Goal: Information Seeking & Learning: Learn about a topic

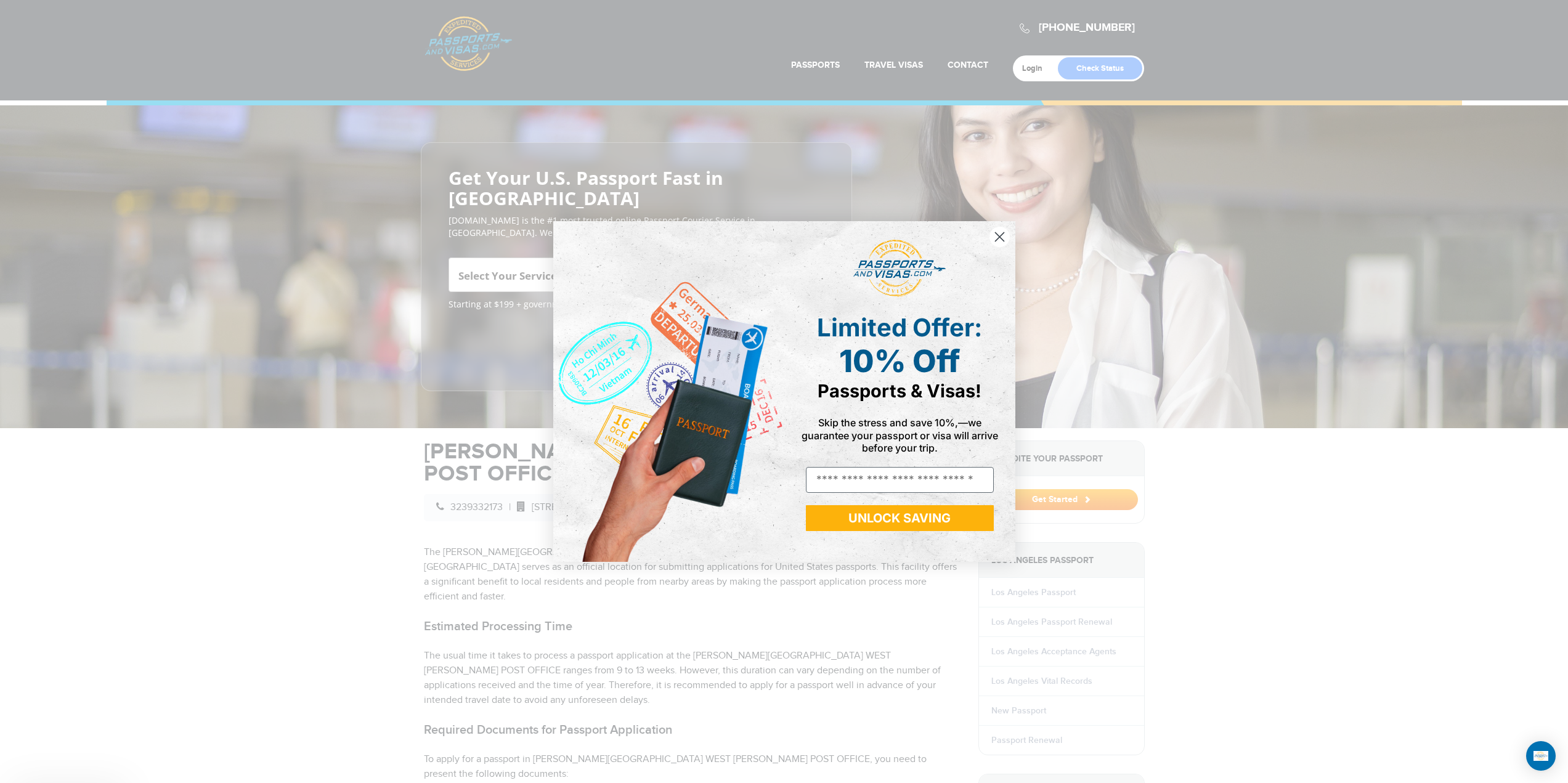
scroll to position [246, 0]
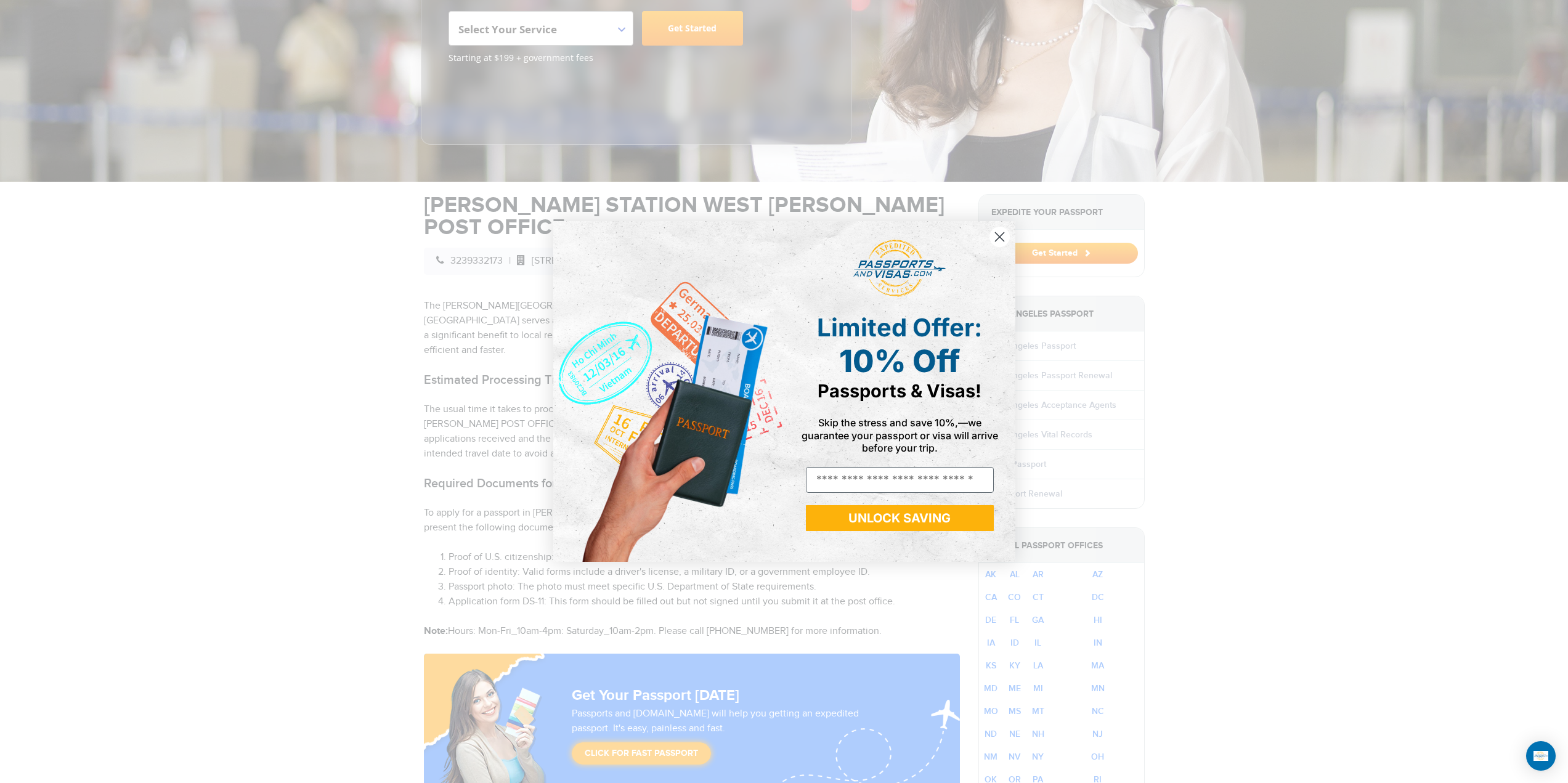
click at [998, 234] on circle "Close dialog" at bounding box center [999, 237] width 21 height 21
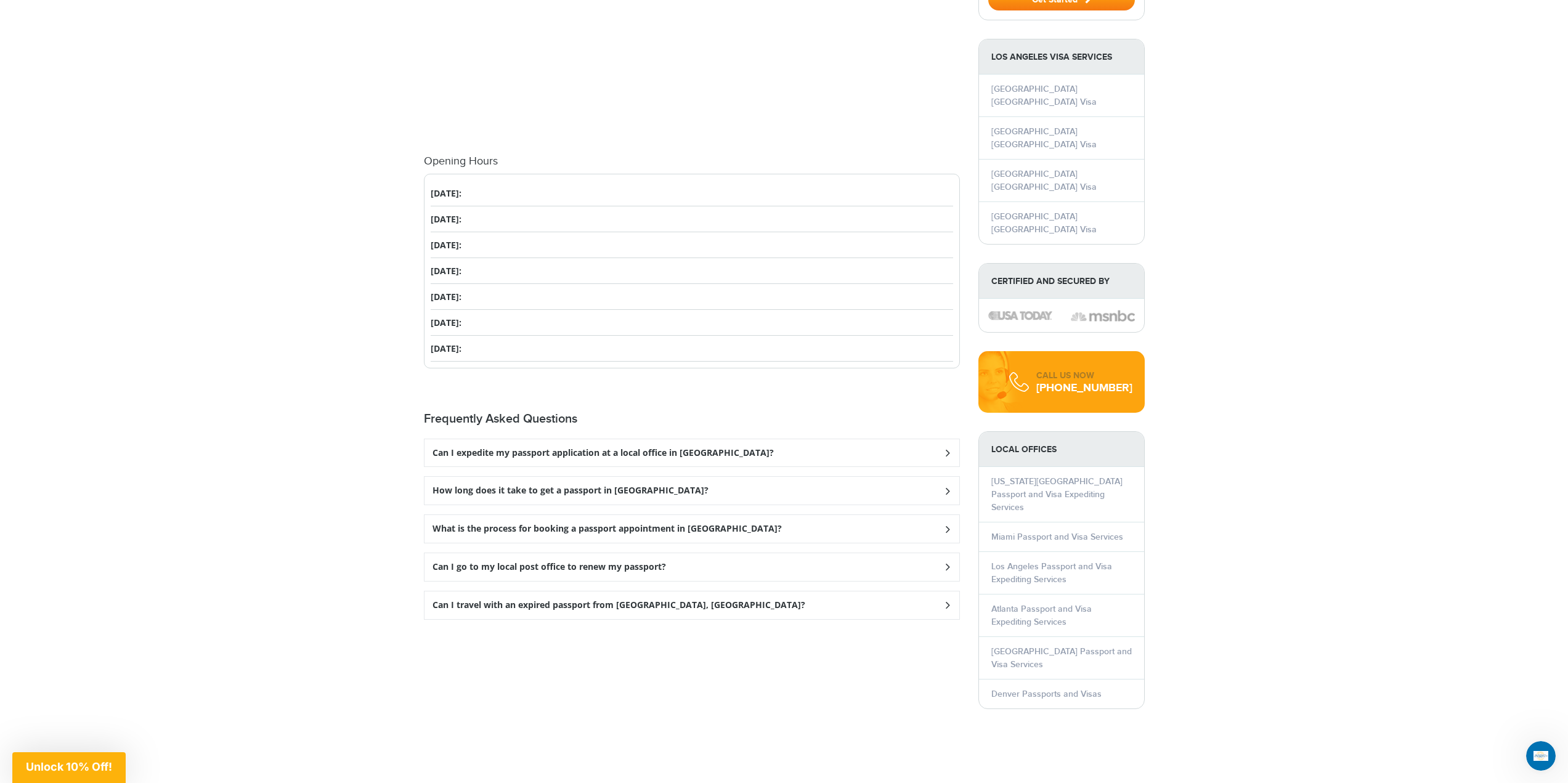
scroll to position [1294, 0]
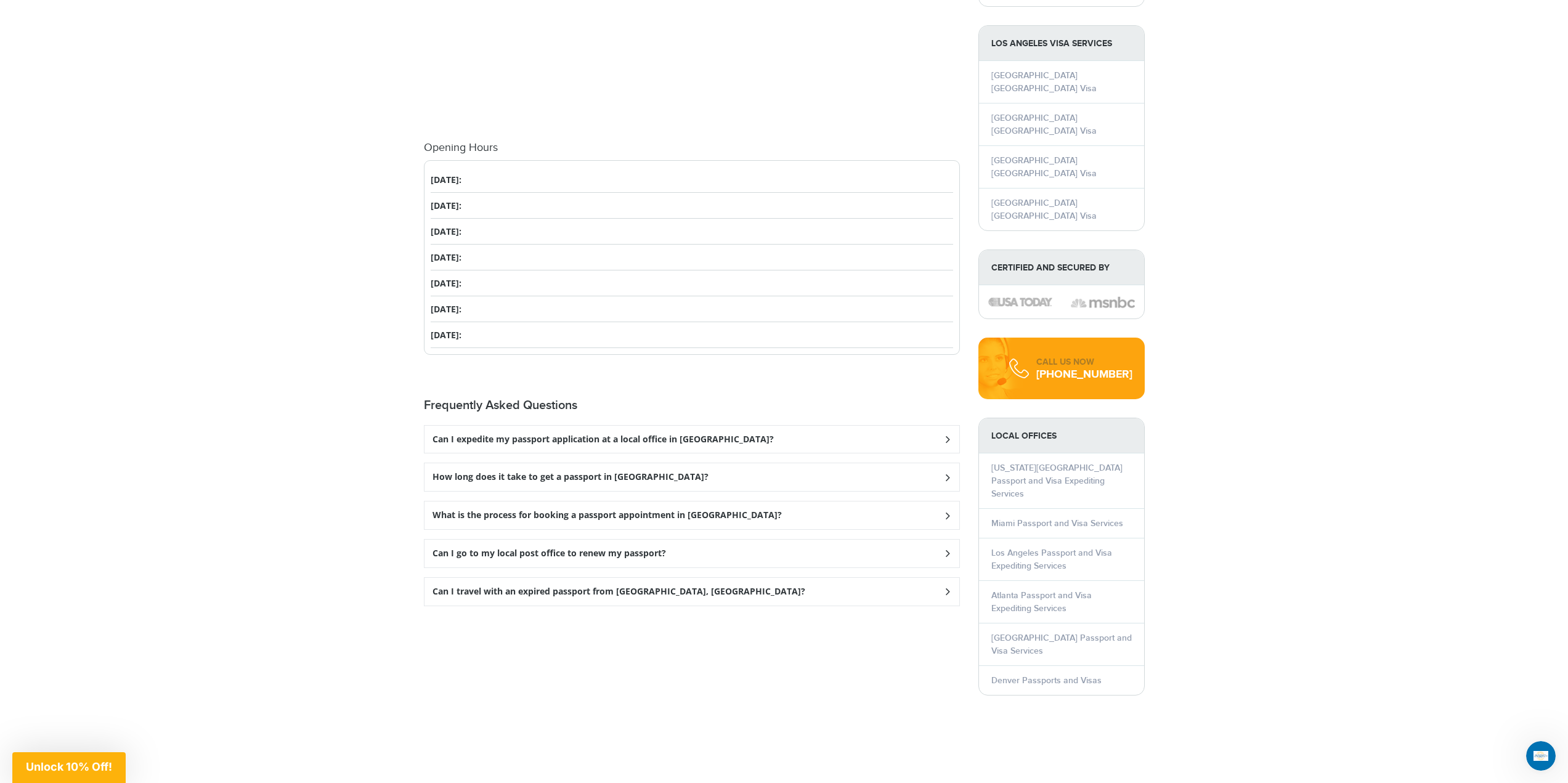
click at [727, 445] on h3 "What is the process for booking a passport appointment in [GEOGRAPHIC_DATA]?" at bounding box center [603, 439] width 341 height 10
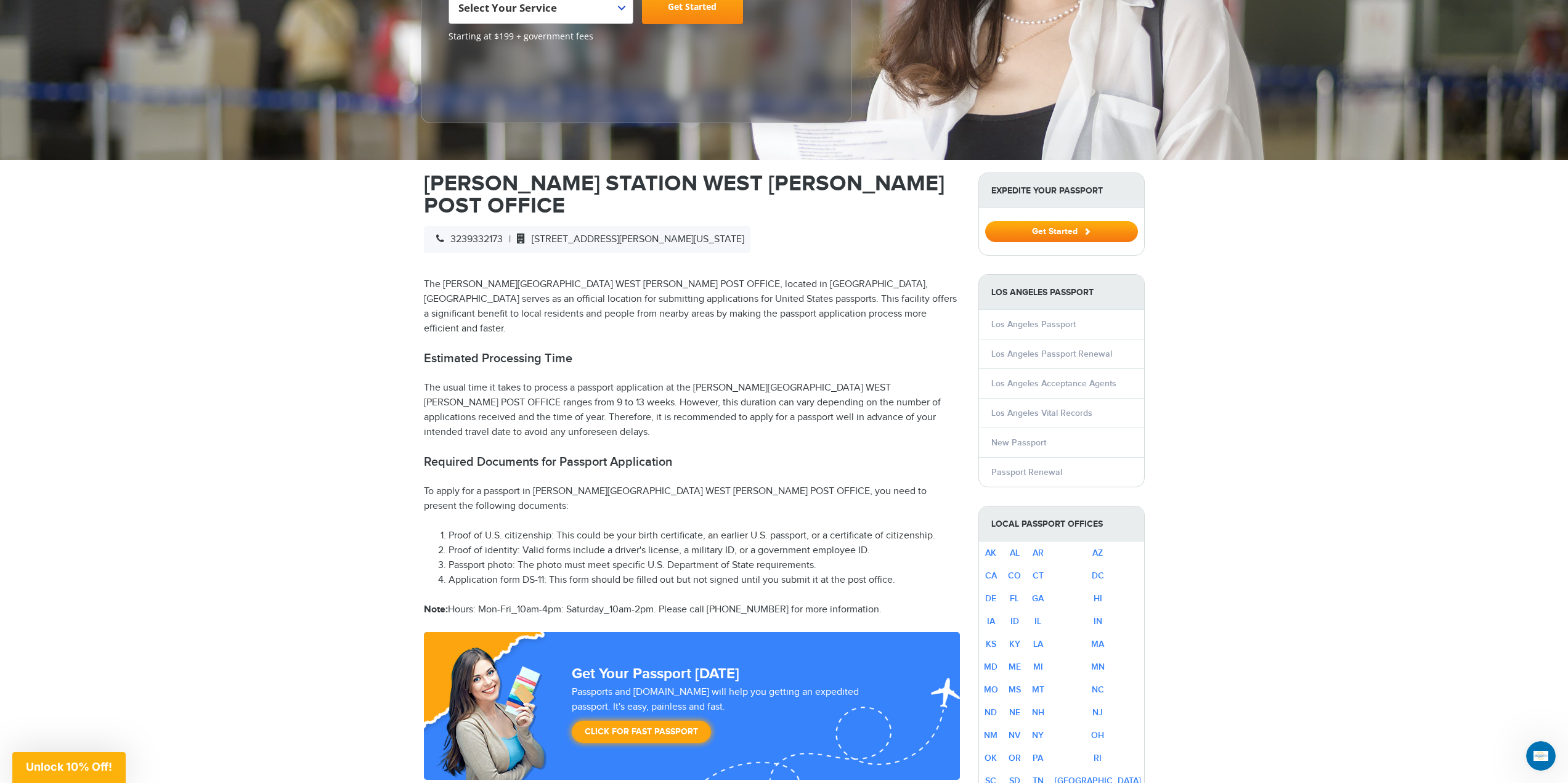
scroll to position [246, 0]
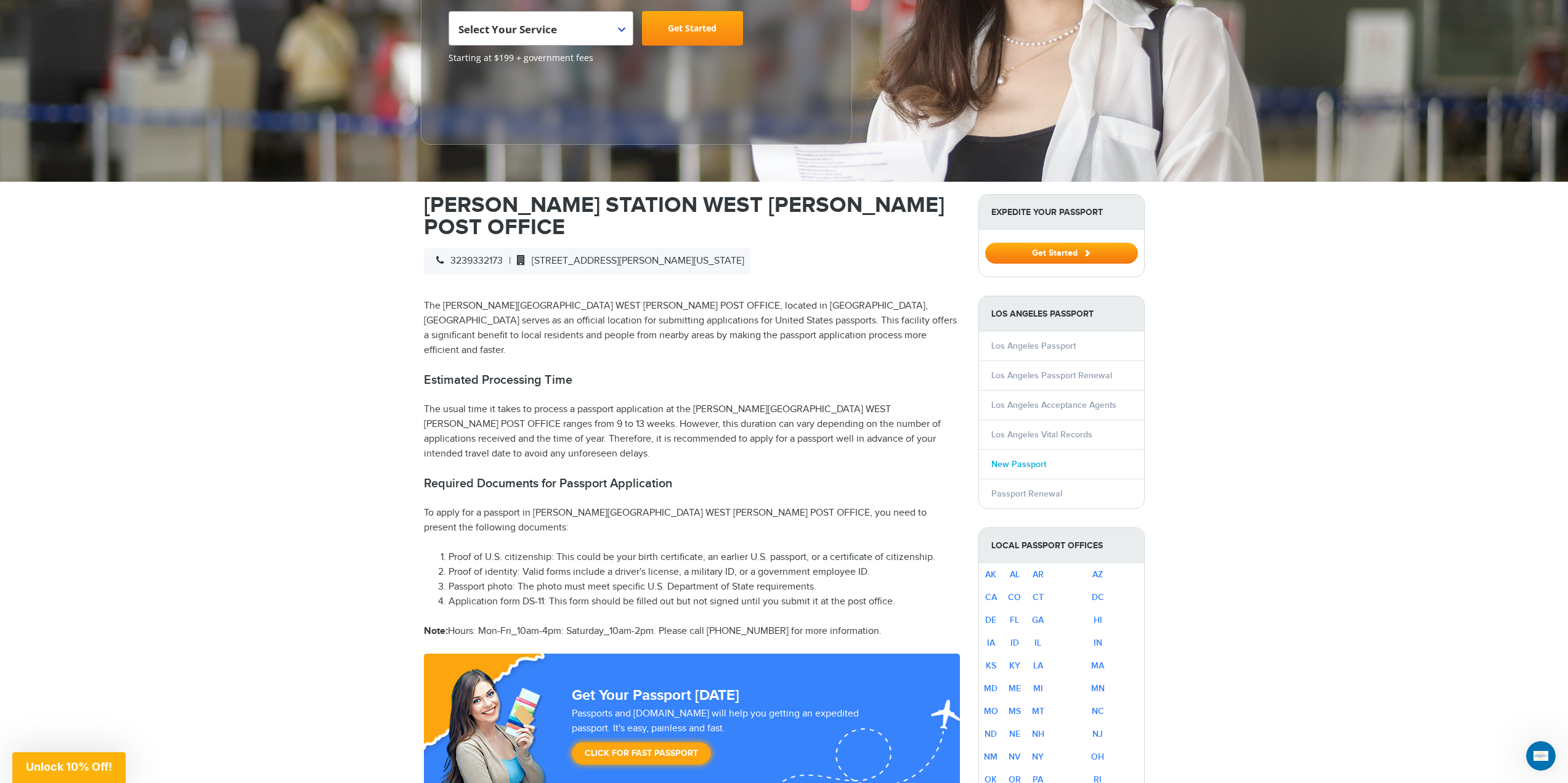
click at [1012, 464] on link "New Passport" at bounding box center [1019, 463] width 55 height 10
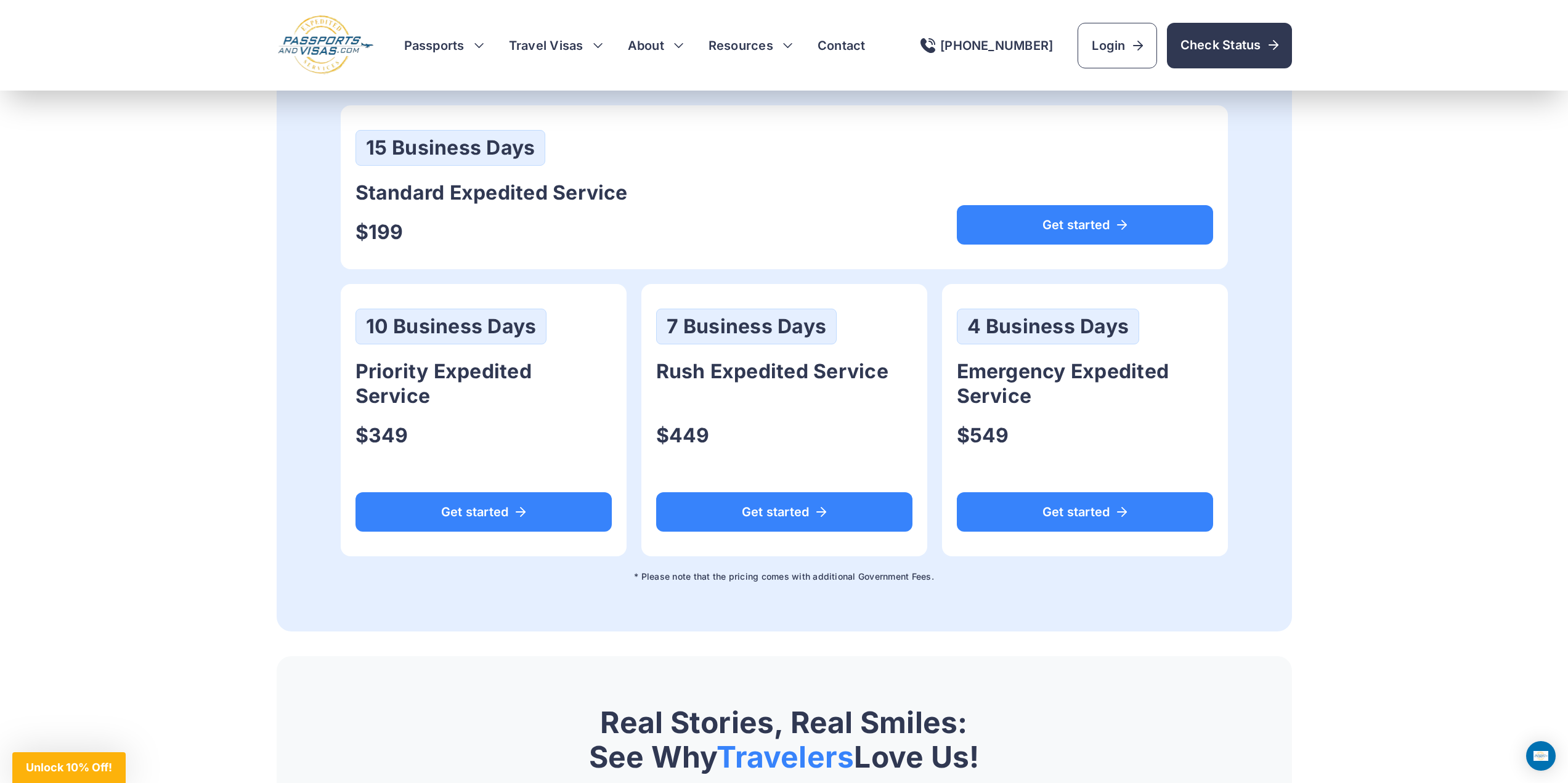
scroll to position [677, 0]
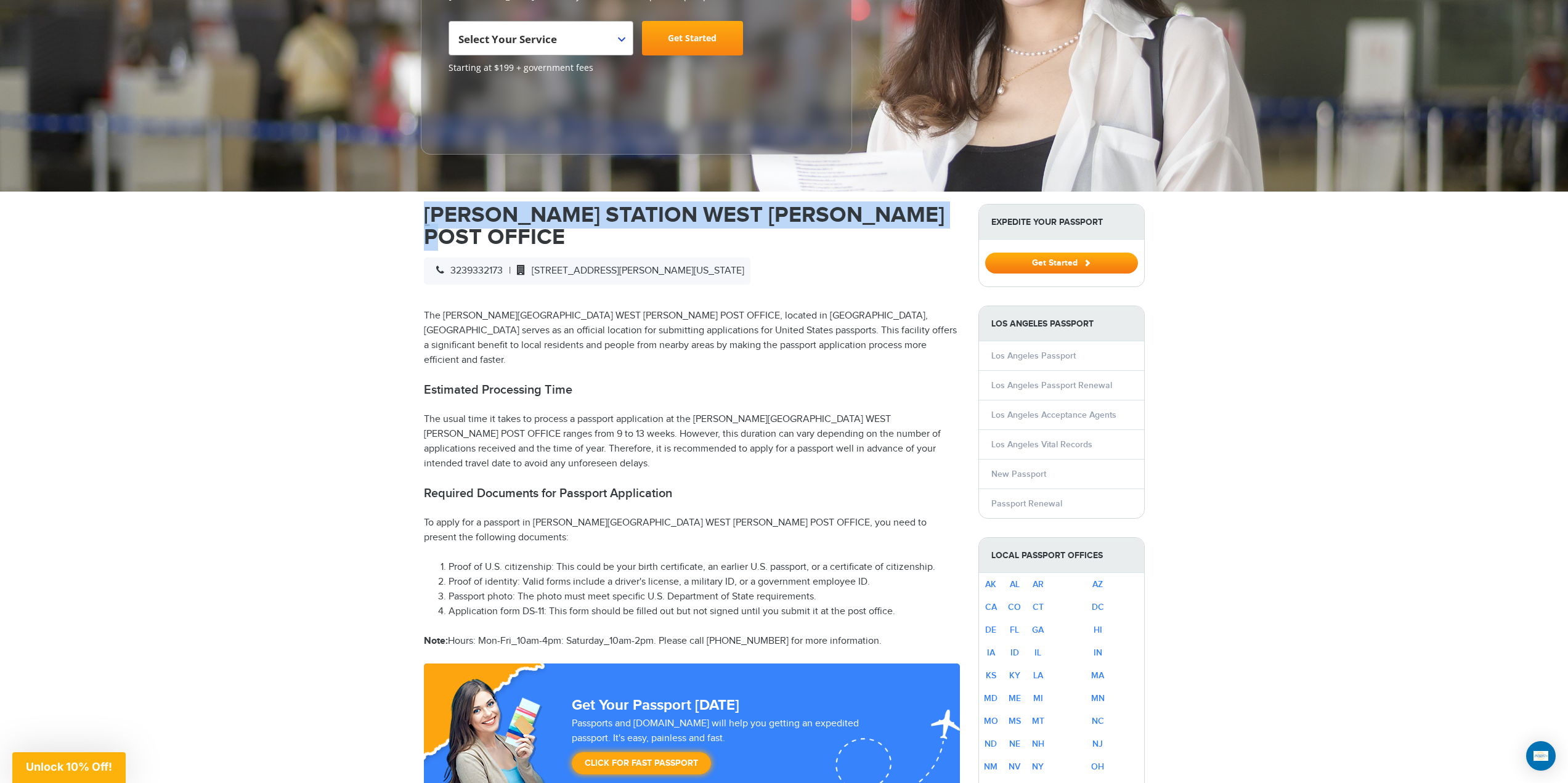
drag, startPoint x: 423, startPoint y: 212, endPoint x: 959, endPoint y: 219, distance: 536.0
click at [959, 219] on h1 "[PERSON_NAME] STATION WEST [PERSON_NAME] POST OFFICE" at bounding box center [692, 226] width 536 height 45
copy h1 "[PERSON_NAME] STATION WEST [PERSON_NAME] POST OFFICE"
